Goal: Information Seeking & Learning: Learn about a topic

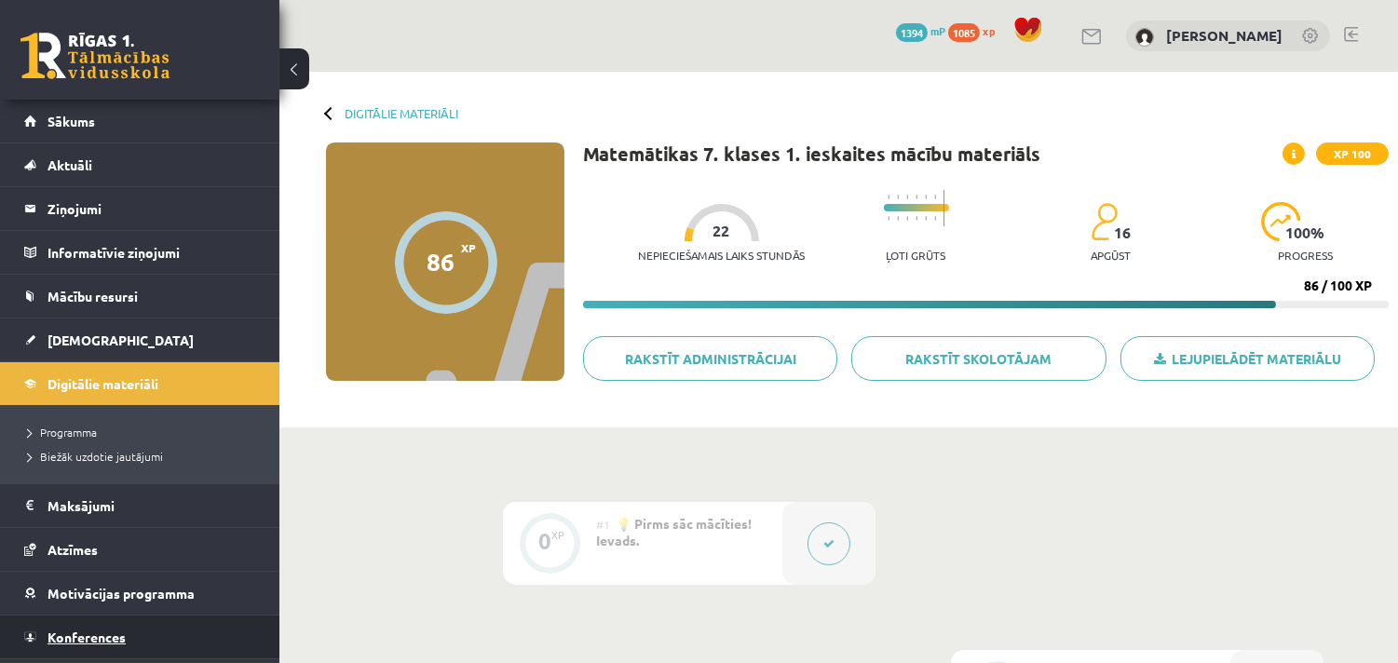
click at [146, 620] on link "Konferences" at bounding box center [140, 637] width 232 height 43
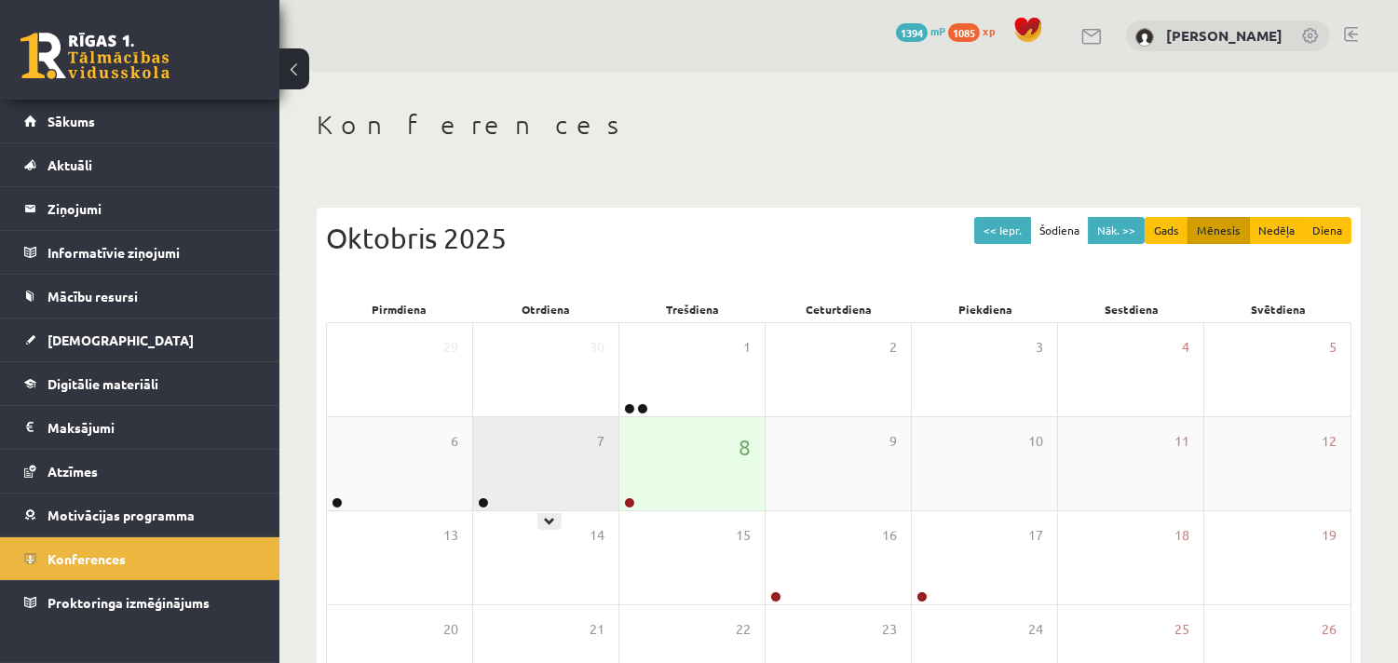
click at [543, 509] on div "7" at bounding box center [545, 463] width 145 height 93
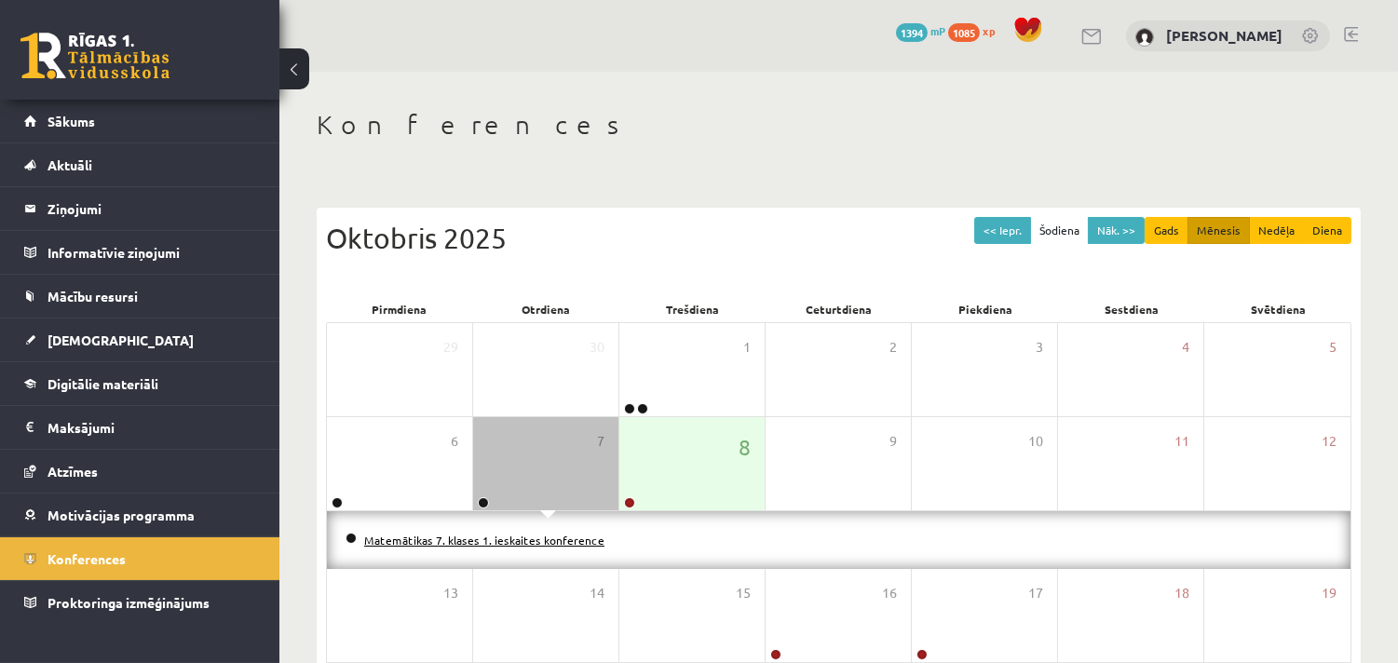
click at [534, 538] on link "Matemātikas 7. klases 1. ieskaites konference" at bounding box center [484, 540] width 240 height 15
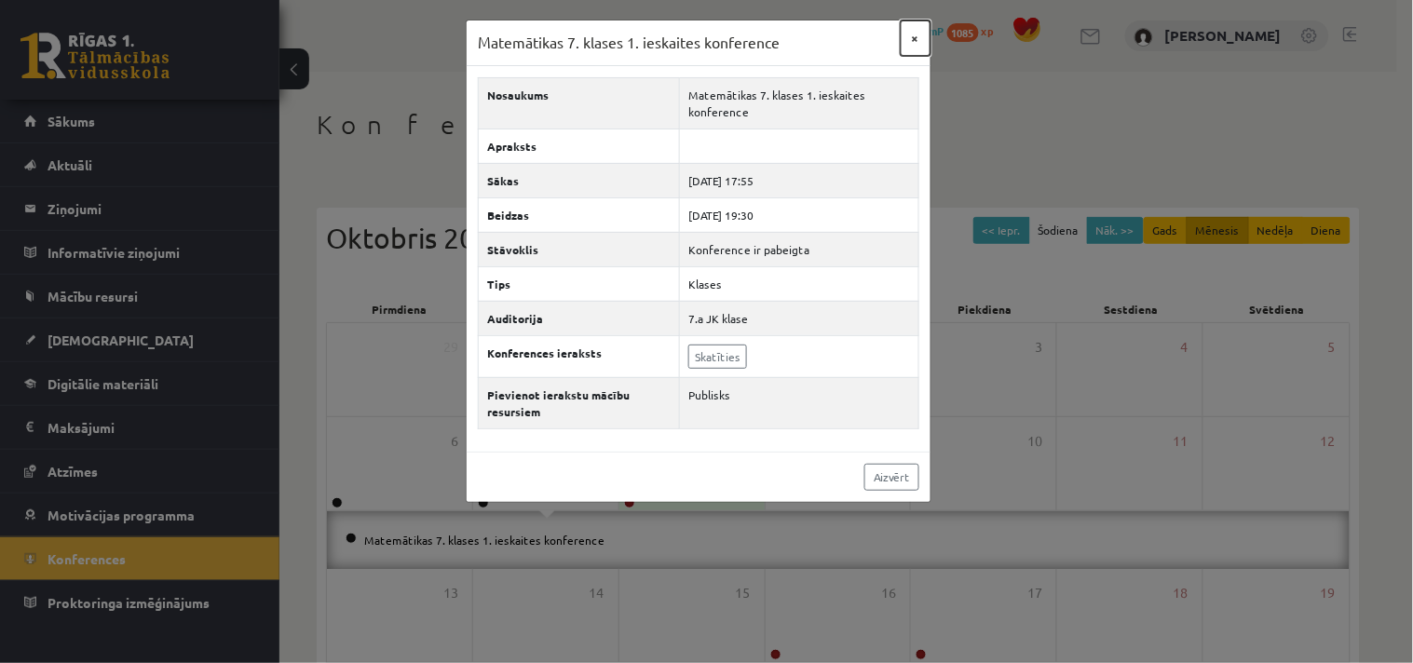
click at [915, 35] on button "×" at bounding box center [916, 37] width 30 height 35
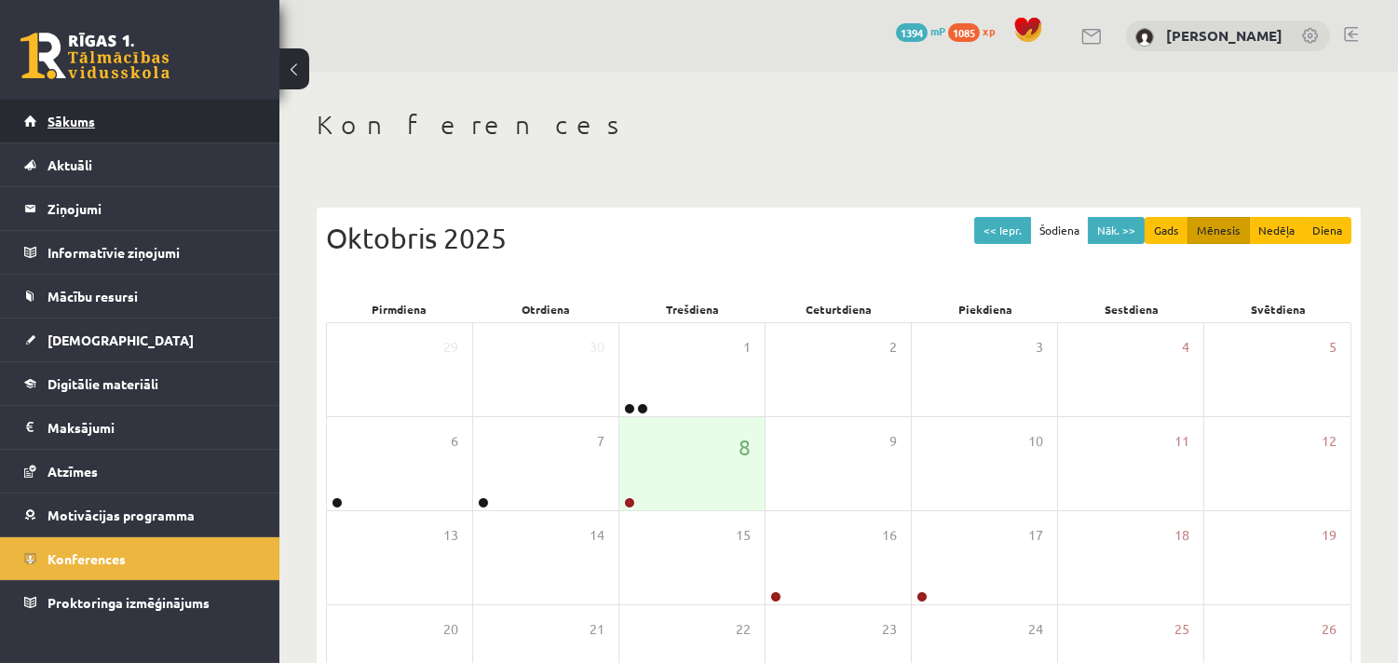
click at [188, 105] on link "Sākums" at bounding box center [140, 121] width 232 height 43
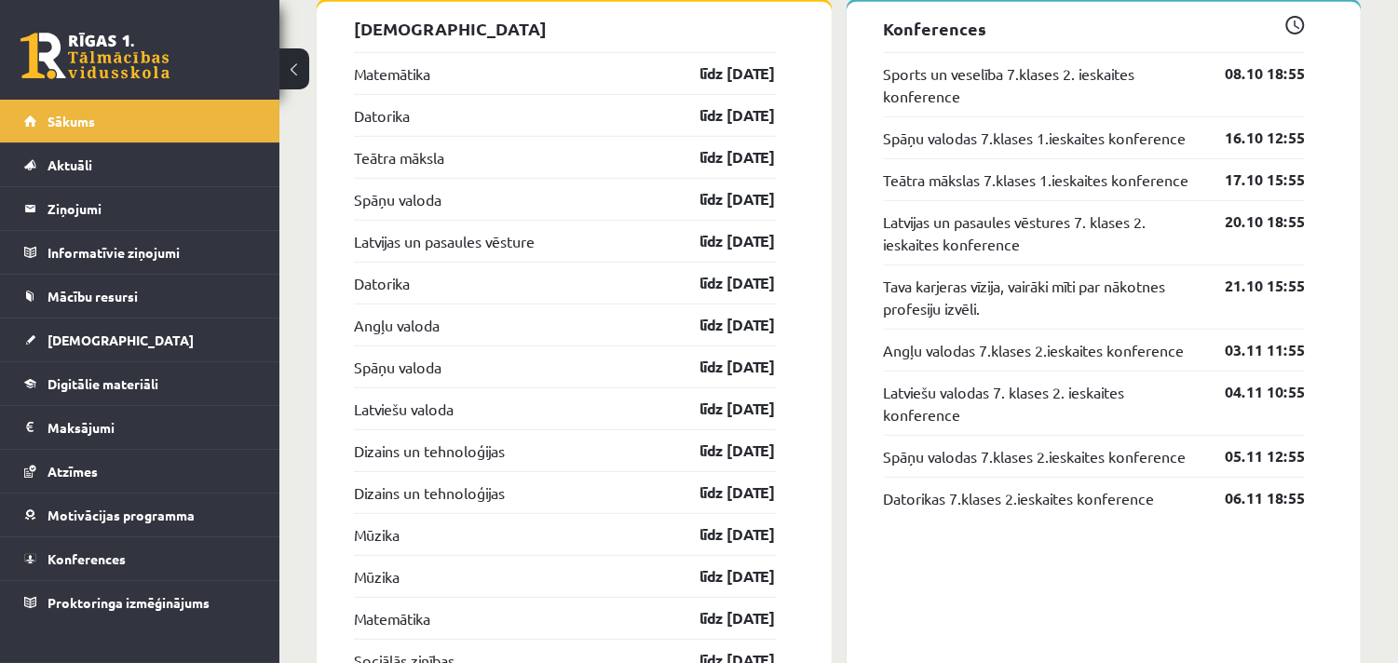
scroll to position [1932, 0]
